Goal: Navigation & Orientation: Find specific page/section

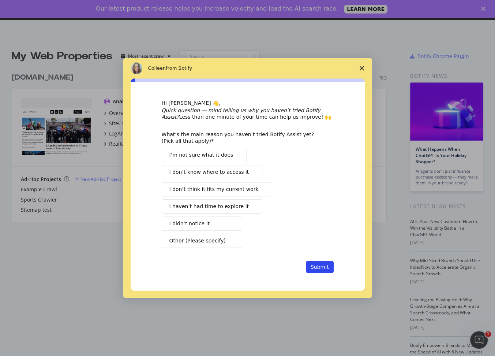
click at [359, 66] on icon "Close survey" at bounding box center [361, 68] width 4 height 4
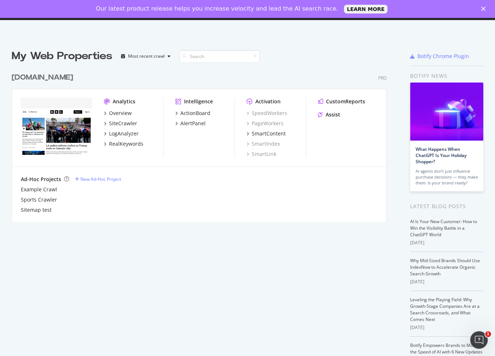
click at [276, 51] on div "My Web Properties Most recent crawl" at bounding box center [180, 56] width 336 height 15
click at [483, 4] on div "Our latest product release helps you increase velocity and lead the AI search r…" at bounding box center [247, 9] width 495 height 12
click at [483, 10] on icon "Close" at bounding box center [483, 9] width 4 height 4
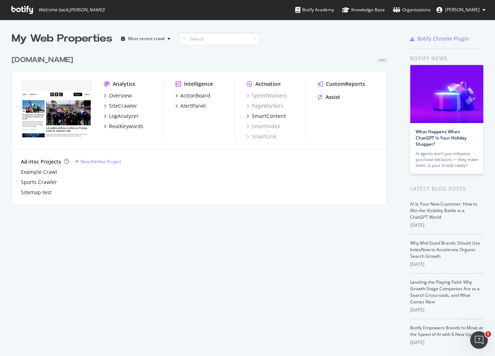
click at [337, 48] on div "[DOMAIN_NAME] Pro Analytics Overview SiteCrawler LogAnalyzer RealKeywords Intel…" at bounding box center [202, 125] width 381 height 159
click at [159, 29] on div "My Web Properties Most recent crawl [DOMAIN_NAME] Pro Analytics Overview SiteCr…" at bounding box center [247, 202] width 495 height 365
click at [211, 25] on div "My Web Properties Most recent crawl [DOMAIN_NAME] Pro Analytics Overview SiteCr…" at bounding box center [247, 202] width 495 height 365
click at [203, 38] on input at bounding box center [219, 39] width 80 height 13
click at [310, 42] on div "My Web Properties Most recent crawl" at bounding box center [180, 38] width 336 height 15
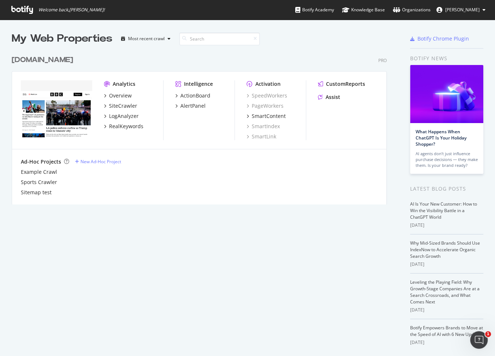
click at [308, 46] on div "[DOMAIN_NAME] Pro Analytics Overview SiteCrawler LogAnalyzer RealKeywords Intel…" at bounding box center [202, 125] width 381 height 159
